Goal: Register for event/course

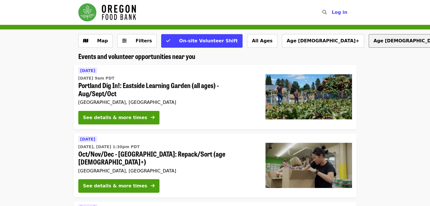
click at [369, 41] on button "Age [DEMOGRAPHIC_DATA]+" at bounding box center [410, 41] width 82 height 14
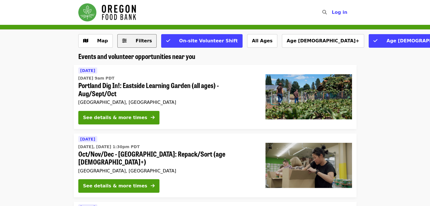
click at [137, 41] on span "Filters" at bounding box center [144, 40] width 16 height 5
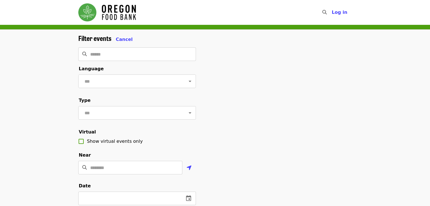
click at [109, 169] on fieldset "Near ​" at bounding box center [137, 165] width 118 height 26
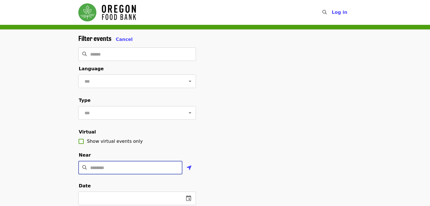
click at [105, 173] on input "Location" at bounding box center [136, 168] width 92 height 14
click at [124, 13] on img "Main navigation" at bounding box center [107, 12] width 58 height 18
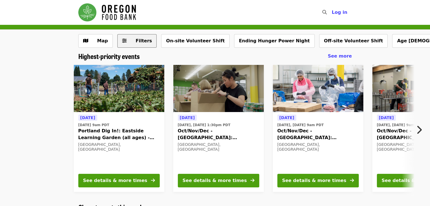
click at [130, 41] on span "Filters" at bounding box center [141, 41] width 22 height 7
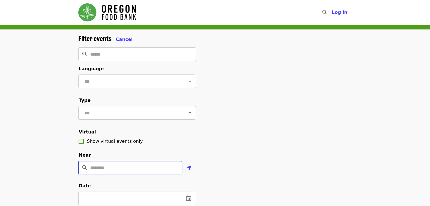
click at [95, 174] on input "Location" at bounding box center [136, 168] width 92 height 14
type input "********"
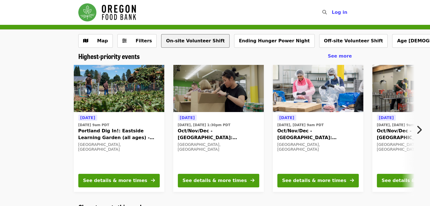
click at [175, 38] on button "On-site Volunteer Shift" at bounding box center [195, 41] width 68 height 14
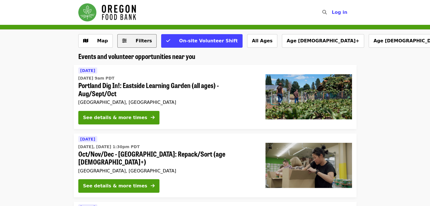
click at [138, 41] on span "Filters" at bounding box center [144, 40] width 16 height 5
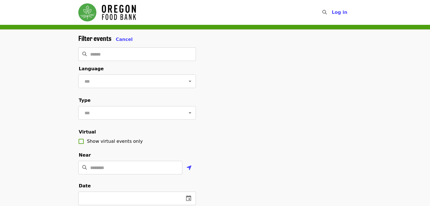
click at [430, 46] on div "Filter events Cancel ​ Language ​ Type ​ Virtual Show virtual events only Near …" at bounding box center [215, 190] width 430 height 320
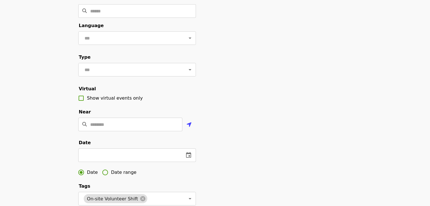
scroll to position [70, 0]
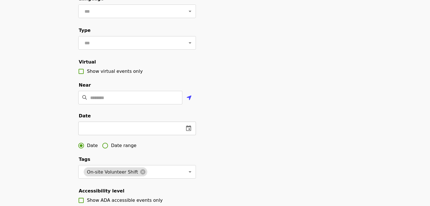
click at [145, 135] on input "text" at bounding box center [128, 129] width 101 height 14
click at [195, 135] on div "​" at bounding box center [137, 129] width 118 height 14
click at [189, 131] on icon "change date" at bounding box center [188, 129] width 5 height 6
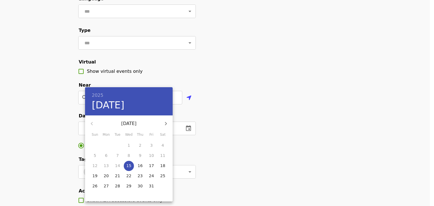
click at [167, 124] on icon "button" at bounding box center [166, 123] width 7 height 7
click at [161, 178] on p "22" at bounding box center [162, 176] width 5 height 6
type input "**********"
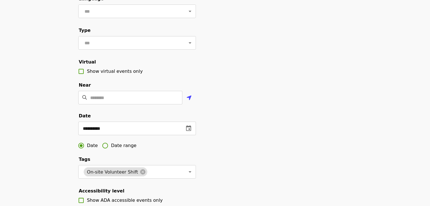
click at [121, 149] on span "Date range" at bounding box center [123, 145] width 25 height 7
click at [115, 135] on input "text" at bounding box center [98, 129] width 40 height 14
click at [123, 135] on button "change date" at bounding box center [128, 129] width 14 height 14
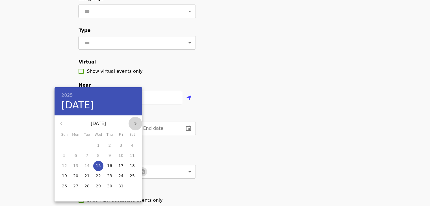
click at [135, 122] on icon "button" at bounding box center [135, 123] width 7 height 7
click at [132, 178] on p "22" at bounding box center [132, 176] width 5 height 6
type input "**********"
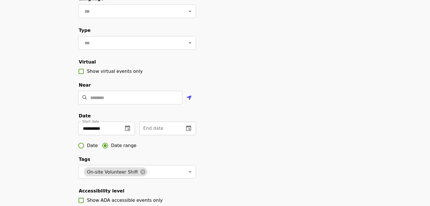
click at [189, 131] on icon "change date" at bounding box center [188, 129] width 5 height 6
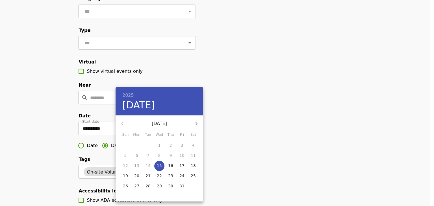
click at [140, 176] on span "20" at bounding box center [137, 176] width 10 height 6
type input "**********"
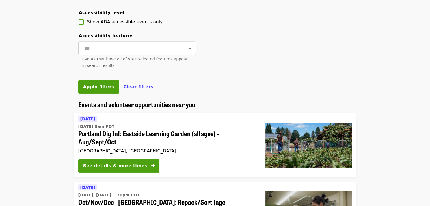
scroll to position [243, 0]
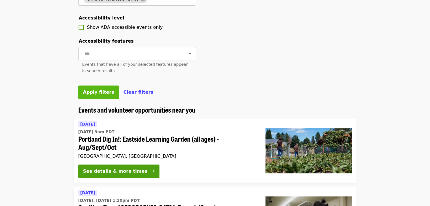
click at [97, 95] on span "Apply filters" at bounding box center [98, 92] width 31 height 5
